Goal: Task Accomplishment & Management: Manage account settings

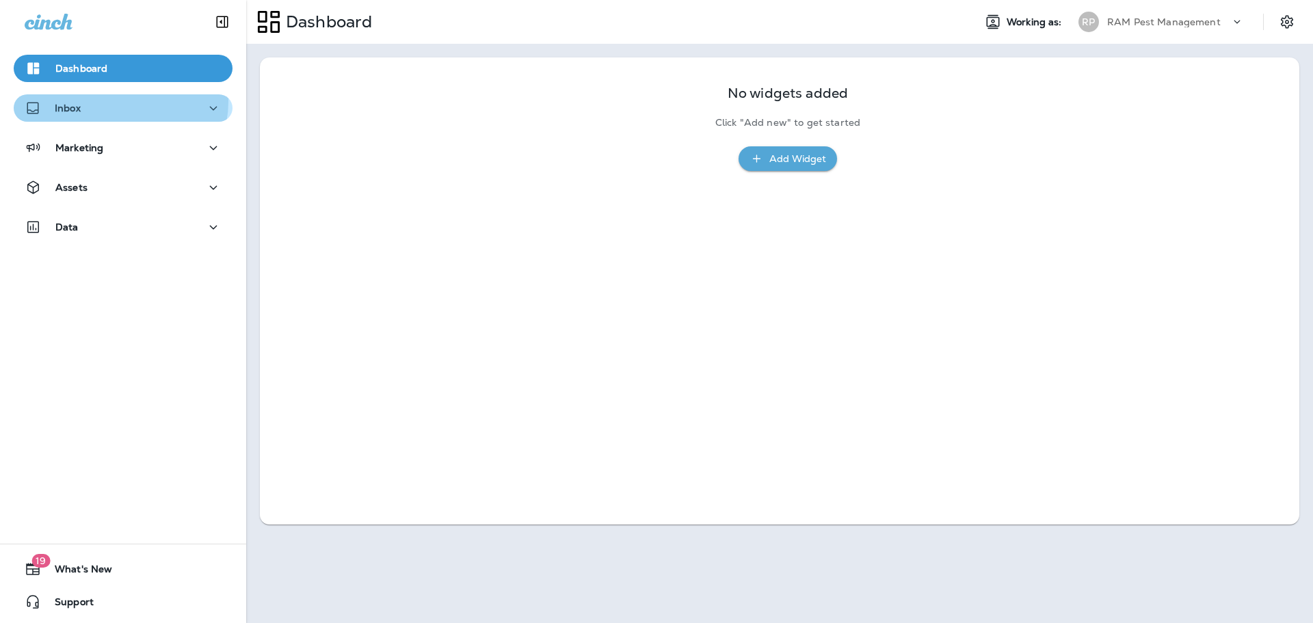
click at [116, 103] on div "Inbox" at bounding box center [123, 108] width 197 height 17
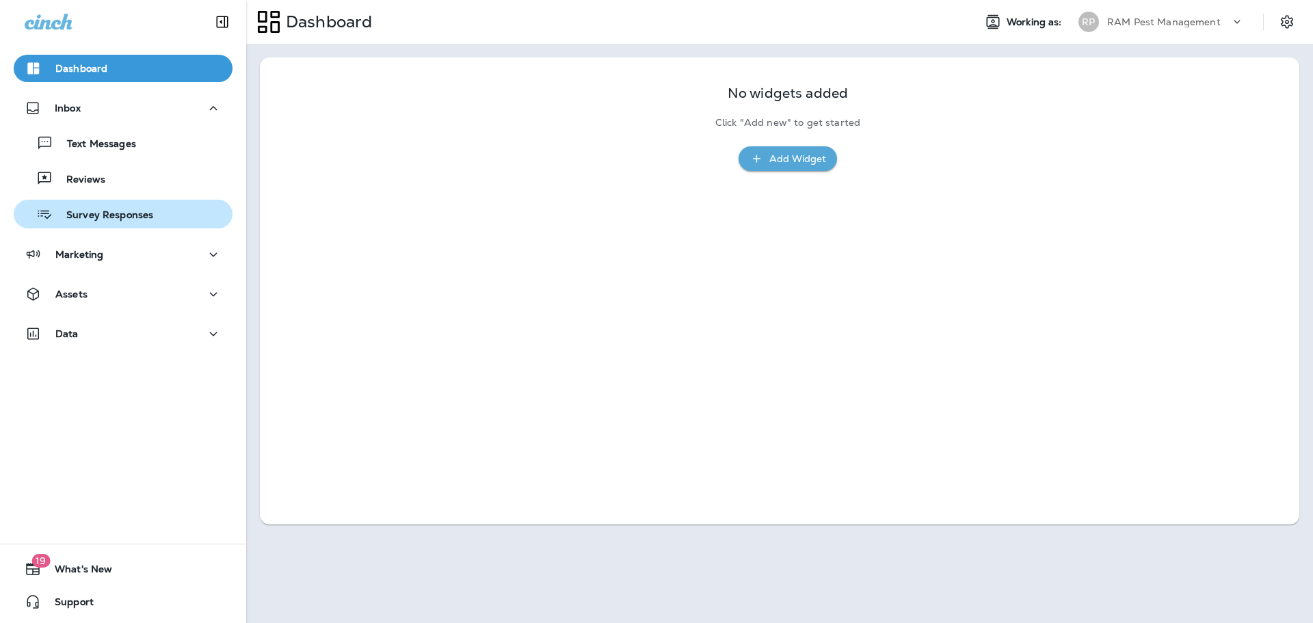
click at [105, 205] on div "Survey Responses" at bounding box center [86, 214] width 134 height 21
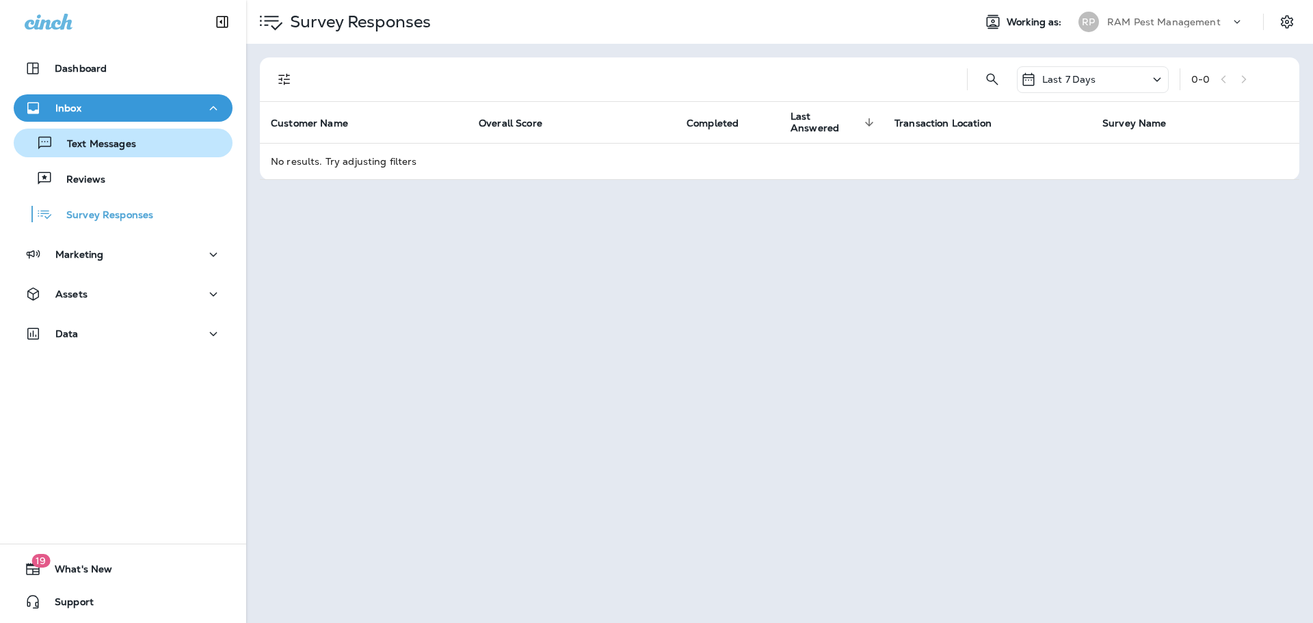
click at [115, 153] on div "Text Messages" at bounding box center [77, 143] width 117 height 21
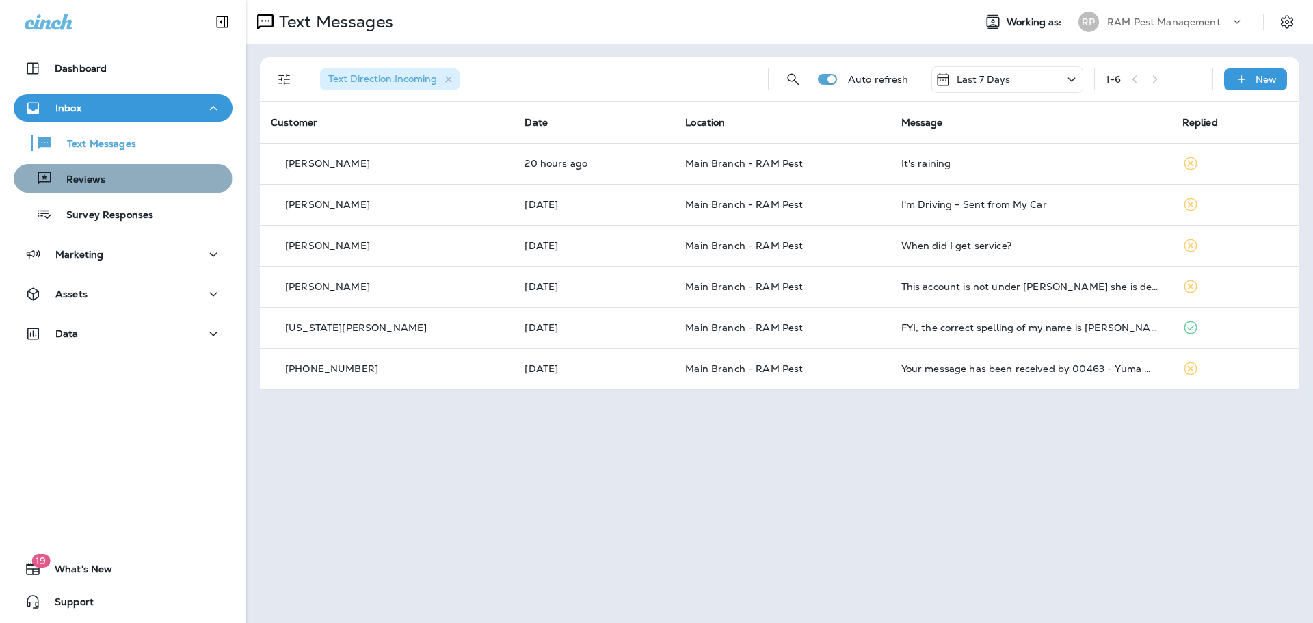
click at [122, 180] on div "Reviews" at bounding box center [123, 178] width 208 height 21
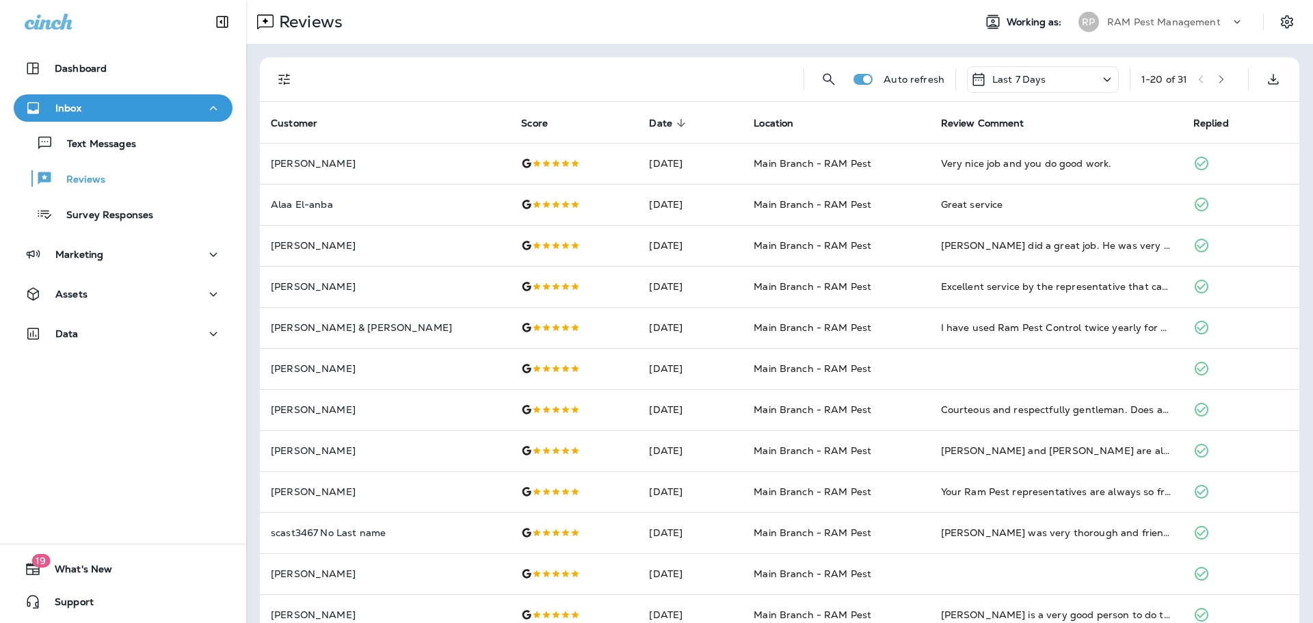
click at [1046, 81] on div "Last 7 Days" at bounding box center [1043, 79] width 152 height 27
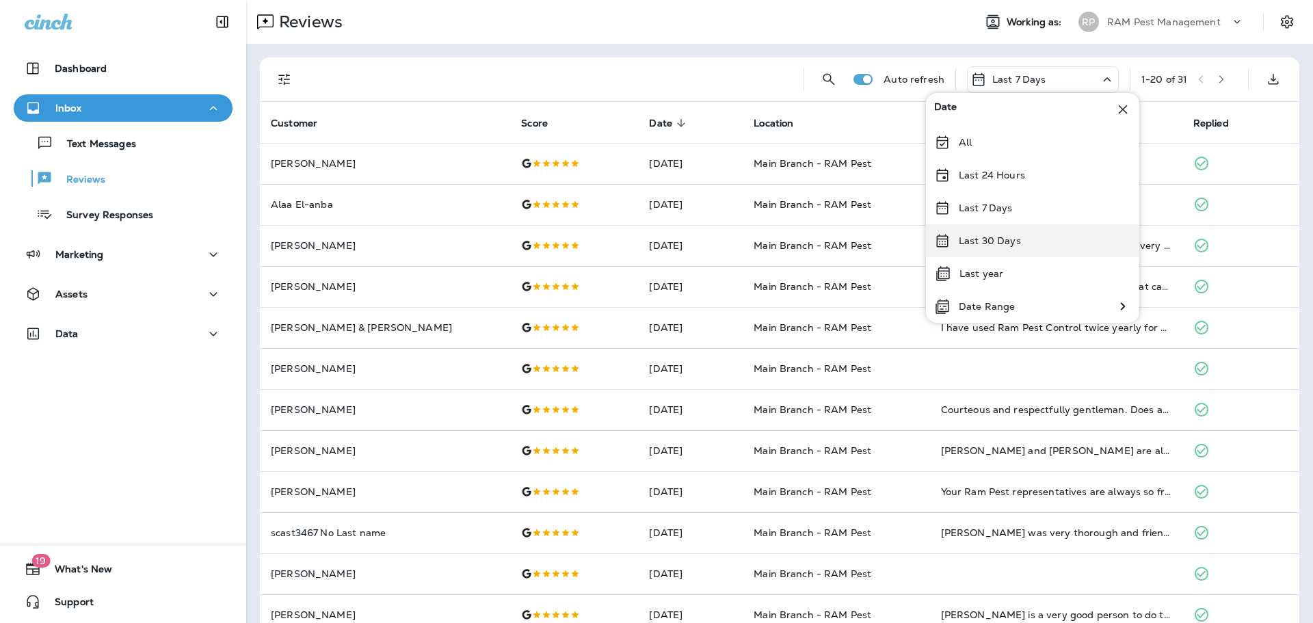
click at [997, 244] on p "Last 30 Days" at bounding box center [990, 240] width 62 height 11
